Goal: Task Accomplishment & Management: Use online tool/utility

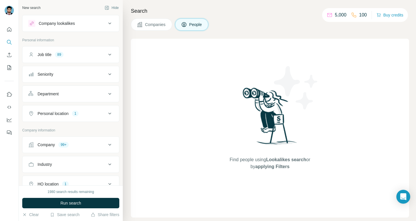
scroll to position [29, 0]
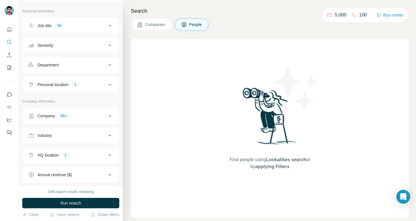
click at [93, 115] on div "Company 99+" at bounding box center [67, 116] width 78 height 6
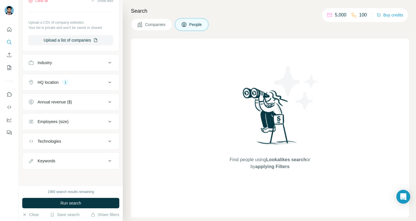
scroll to position [846, 0]
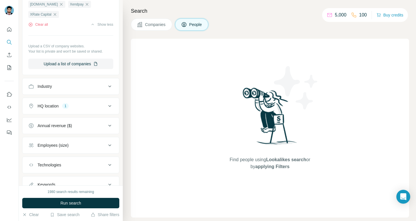
click at [46, 27] on button "Clear all" at bounding box center [38, 24] width 20 height 5
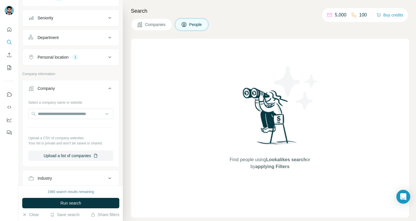
scroll to position [85, 0]
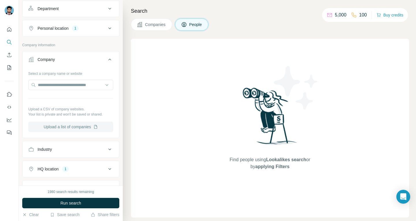
click at [68, 126] on button "Upload a list of companies" at bounding box center [70, 127] width 85 height 10
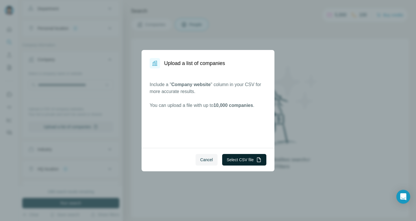
click at [234, 160] on button "Select CSV file" at bounding box center [244, 160] width 44 height 12
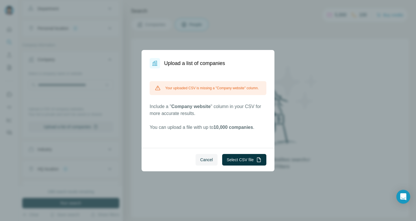
click at [233, 152] on div "Cancel Select CSV file" at bounding box center [208, 159] width 133 height 23
click at [236, 158] on button "Select CSV file" at bounding box center [244, 160] width 44 height 12
click at [253, 147] on div "Your uploaded CSV is missing a "Company website" column. Include a " Company we…" at bounding box center [208, 109] width 133 height 80
click at [239, 159] on button "Select CSV file" at bounding box center [244, 160] width 44 height 12
click at [246, 159] on button "Select CSV file" at bounding box center [244, 160] width 44 height 12
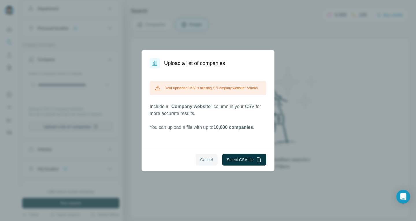
click at [204, 161] on span "Cancel" at bounding box center [206, 160] width 13 height 6
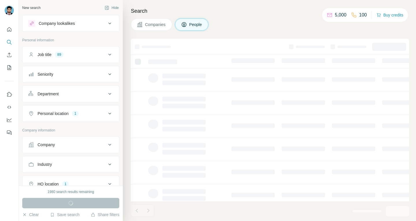
scroll to position [58, 0]
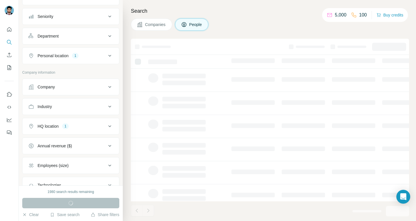
click at [79, 87] on div "Company" at bounding box center [67, 87] width 78 height 6
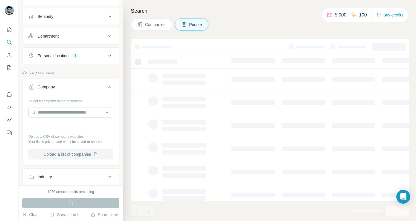
click at [74, 152] on button "Upload a list of companies" at bounding box center [70, 154] width 85 height 10
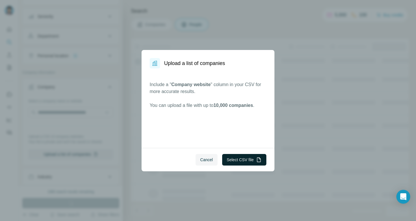
click at [239, 159] on button "Select CSV file" at bounding box center [244, 160] width 44 height 12
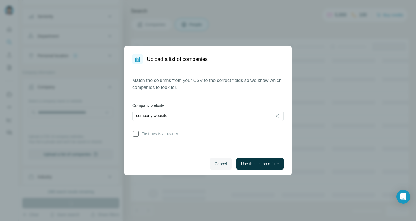
click at [142, 132] on span "First row is a header" at bounding box center [158, 134] width 39 height 6
click at [251, 160] on button "Use this list as a filter" at bounding box center [260, 164] width 47 height 12
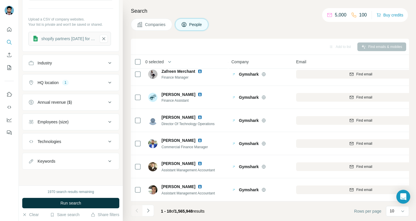
scroll to position [176, 0]
click at [82, 202] on button "Run search" at bounding box center [70, 203] width 97 height 10
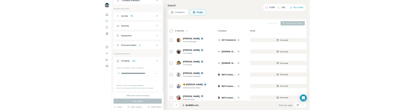
scroll to position [0, 0]
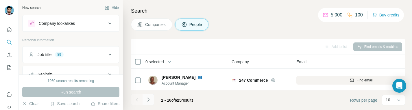
click at [148, 99] on icon "Navigate to next page" at bounding box center [148, 100] width 6 height 6
click at [150, 101] on icon "Navigate to next page" at bounding box center [148, 100] width 6 height 6
click at [389, 101] on p "10" at bounding box center [388, 100] width 5 height 6
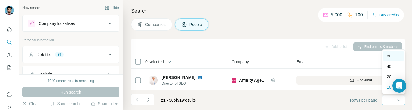
click at [390, 57] on p "60" at bounding box center [389, 56] width 5 height 6
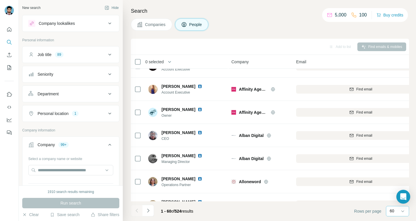
scroll to position [694, 0]
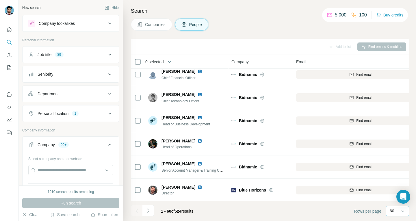
click at [144, 213] on button "Navigate to next page" at bounding box center [149, 211] width 12 height 12
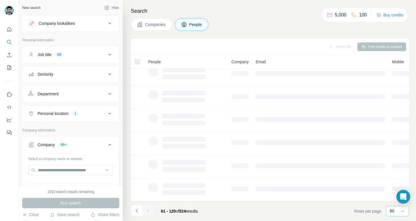
scroll to position [102, 0]
click at [146, 211] on div at bounding box center [149, 211] width 12 height 12
click at [146, 211] on icon "Navigate to next page" at bounding box center [148, 211] width 6 height 6
click at [146, 211] on div at bounding box center [149, 211] width 12 height 12
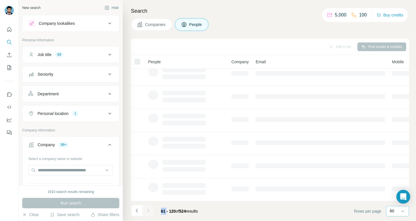
click at [146, 211] on div at bounding box center [149, 211] width 12 height 12
click at [147, 211] on icon "Navigate to next page" at bounding box center [148, 211] width 6 height 6
click at [147, 211] on div at bounding box center [149, 211] width 12 height 12
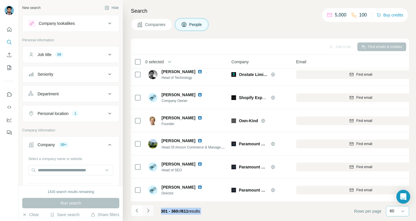
click at [147, 211] on icon "Navigate to next page" at bounding box center [148, 211] width 6 height 6
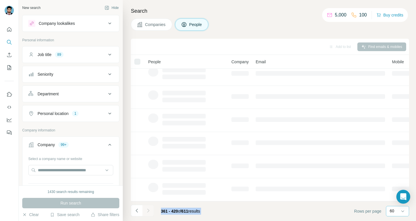
click at [147, 211] on icon "Navigate to next page" at bounding box center [148, 211] width 6 height 6
click at [147, 211] on div at bounding box center [149, 211] width 12 height 12
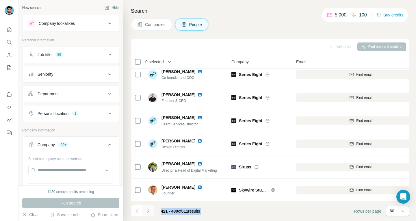
click at [147, 211] on icon "Navigate to next page" at bounding box center [148, 211] width 6 height 6
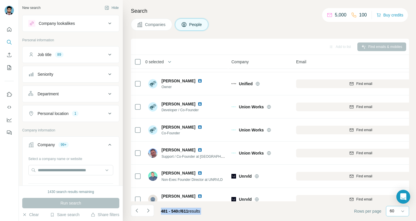
scroll to position [1258, 0]
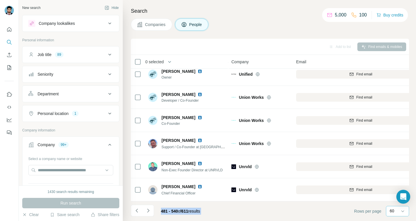
click at [204, 208] on div "481 - 540 of 611 results" at bounding box center [180, 211] width 48 height 13
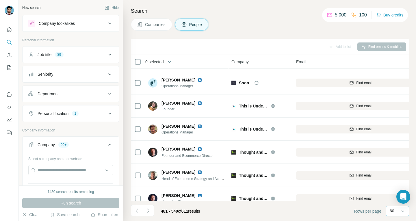
scroll to position [824, 0]
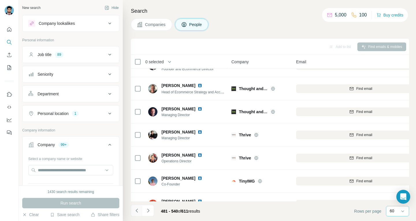
click at [139, 211] on icon "Navigate to previous page" at bounding box center [137, 211] width 6 height 6
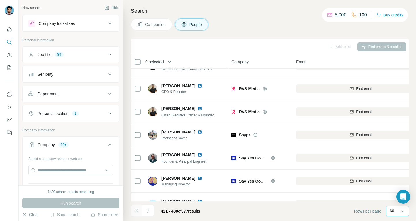
click at [139, 211] on icon "Navigate to previous page" at bounding box center [137, 211] width 6 height 6
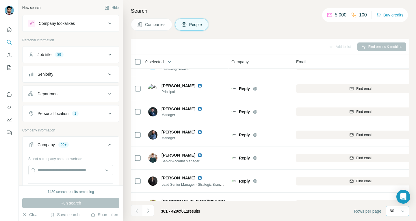
click at [139, 211] on icon "Navigate to previous page" at bounding box center [137, 211] width 6 height 6
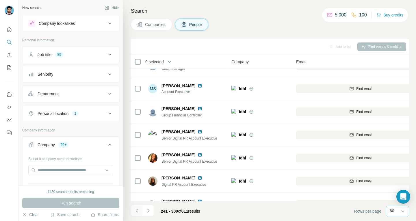
click at [139, 211] on icon "Navigate to previous page" at bounding box center [137, 211] width 6 height 6
click at [139, 211] on div at bounding box center [137, 211] width 12 height 12
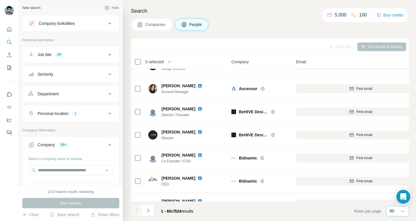
click at [139, 211] on div at bounding box center [137, 211] width 12 height 12
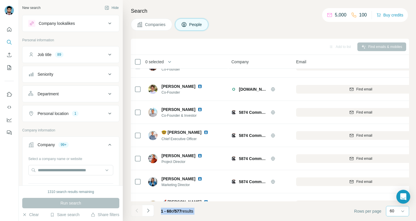
scroll to position [0, 0]
